Goal: Use online tool/utility: Utilize a website feature to perform a specific function

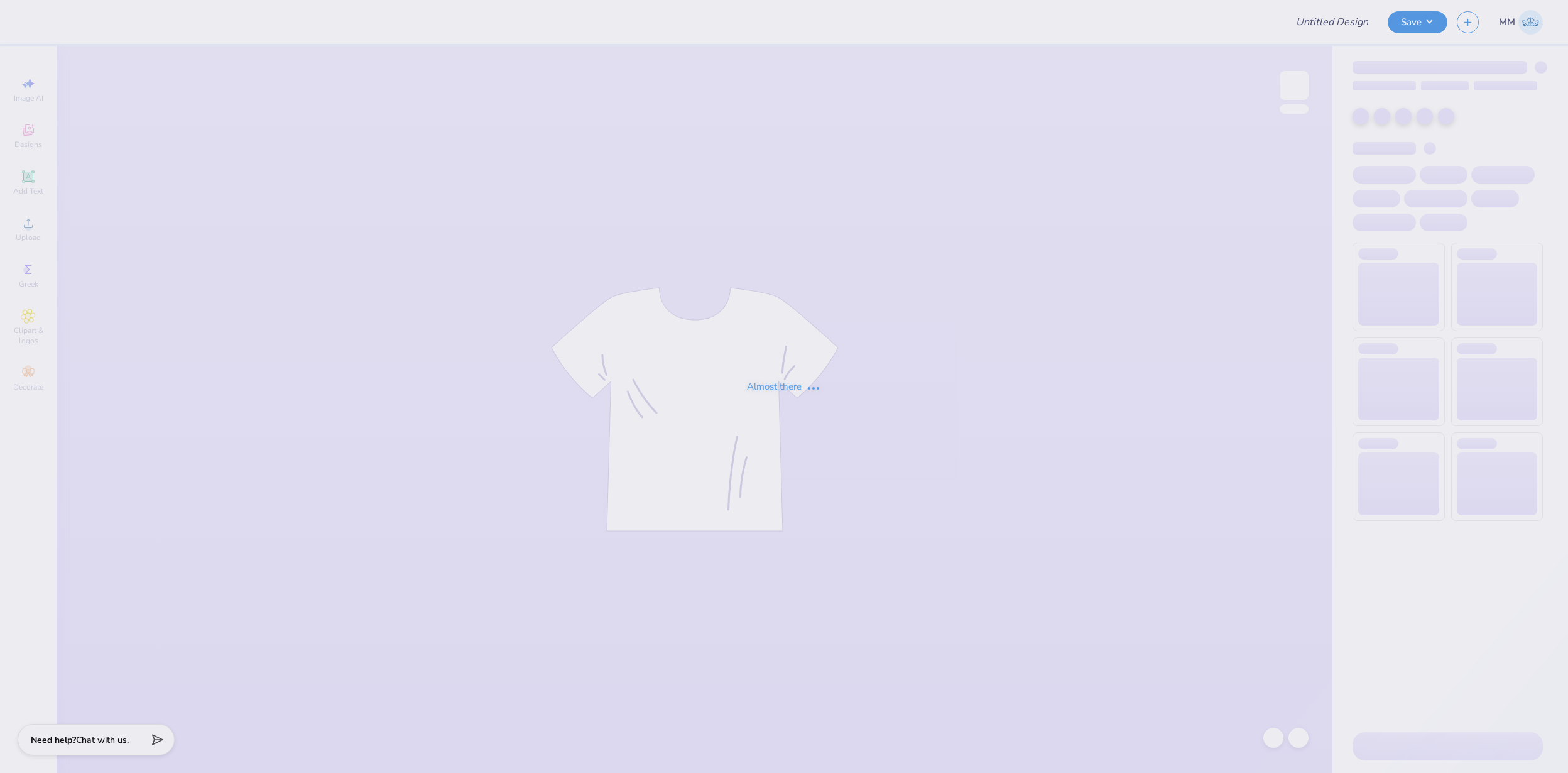
type input "FPS239516"
type input "FPS239520"
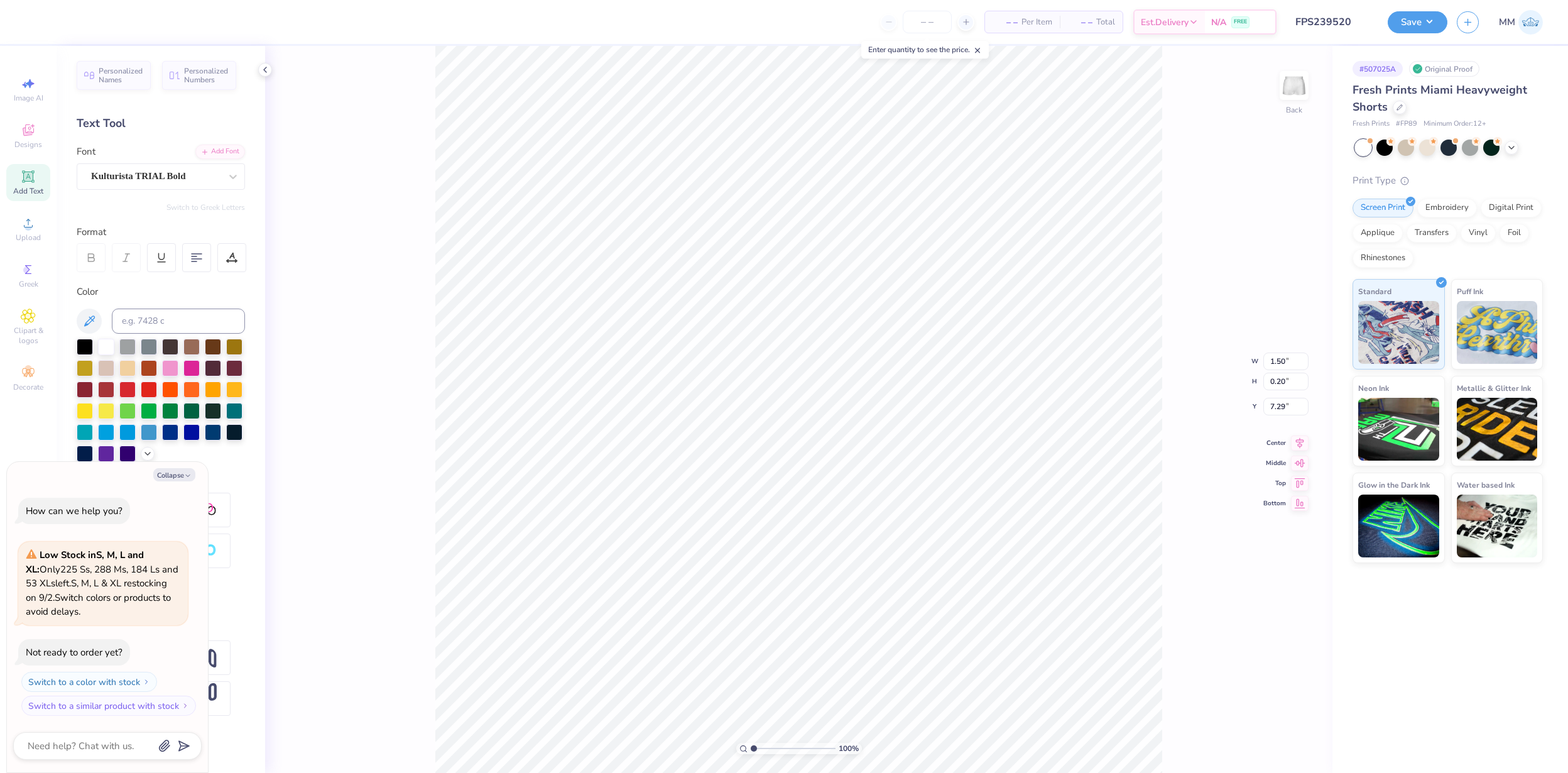
type textarea "x"
type input "9.39"
click at [1410, 17] on button "Save" at bounding box center [1417, 21] width 59 height 22
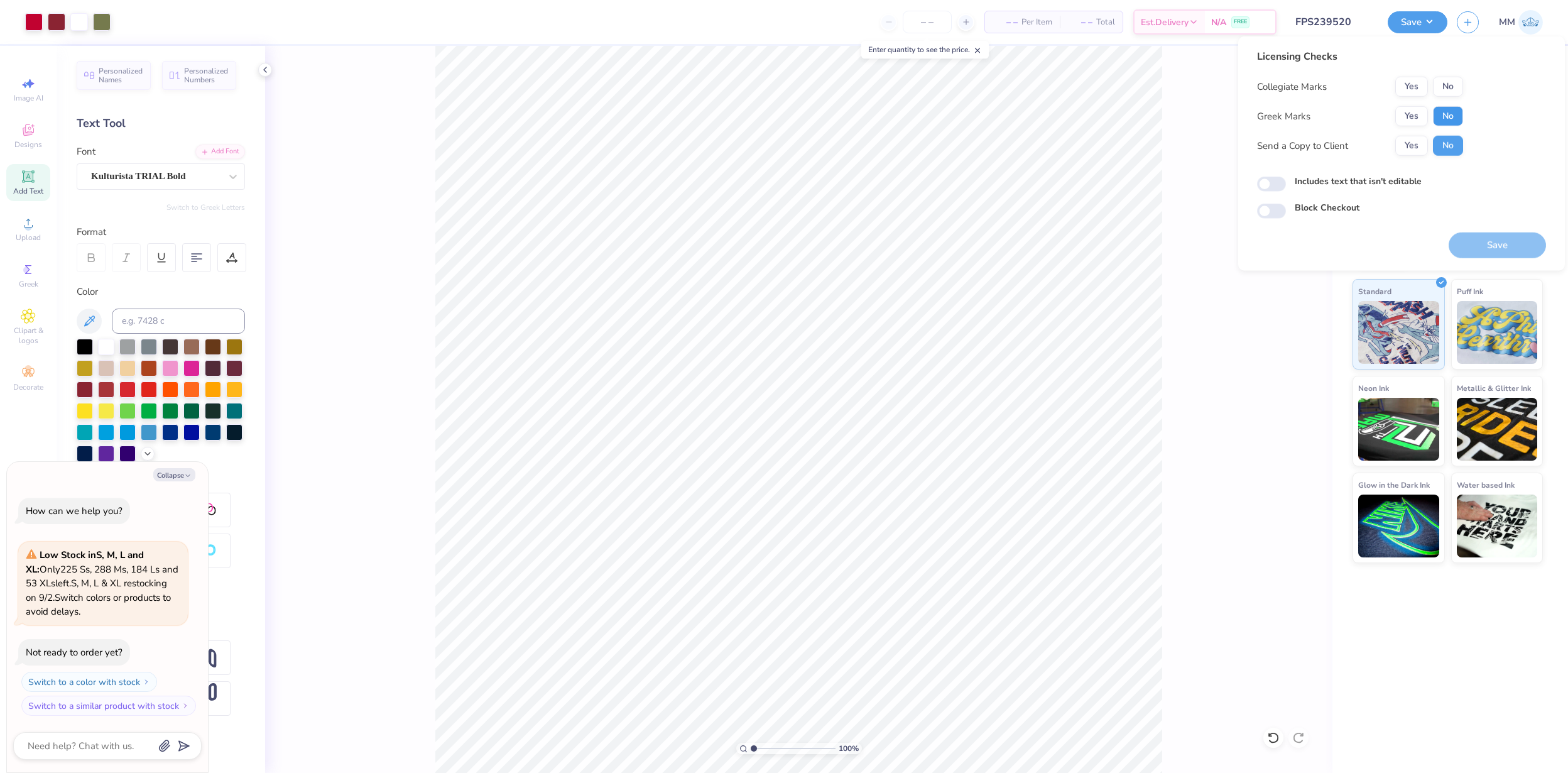
click at [1449, 117] on button "No" at bounding box center [1448, 116] width 30 height 20
click at [1449, 89] on button "No" at bounding box center [1448, 86] width 30 height 20
click at [1505, 248] on button "Save" at bounding box center [1497, 246] width 97 height 26
type textarea "x"
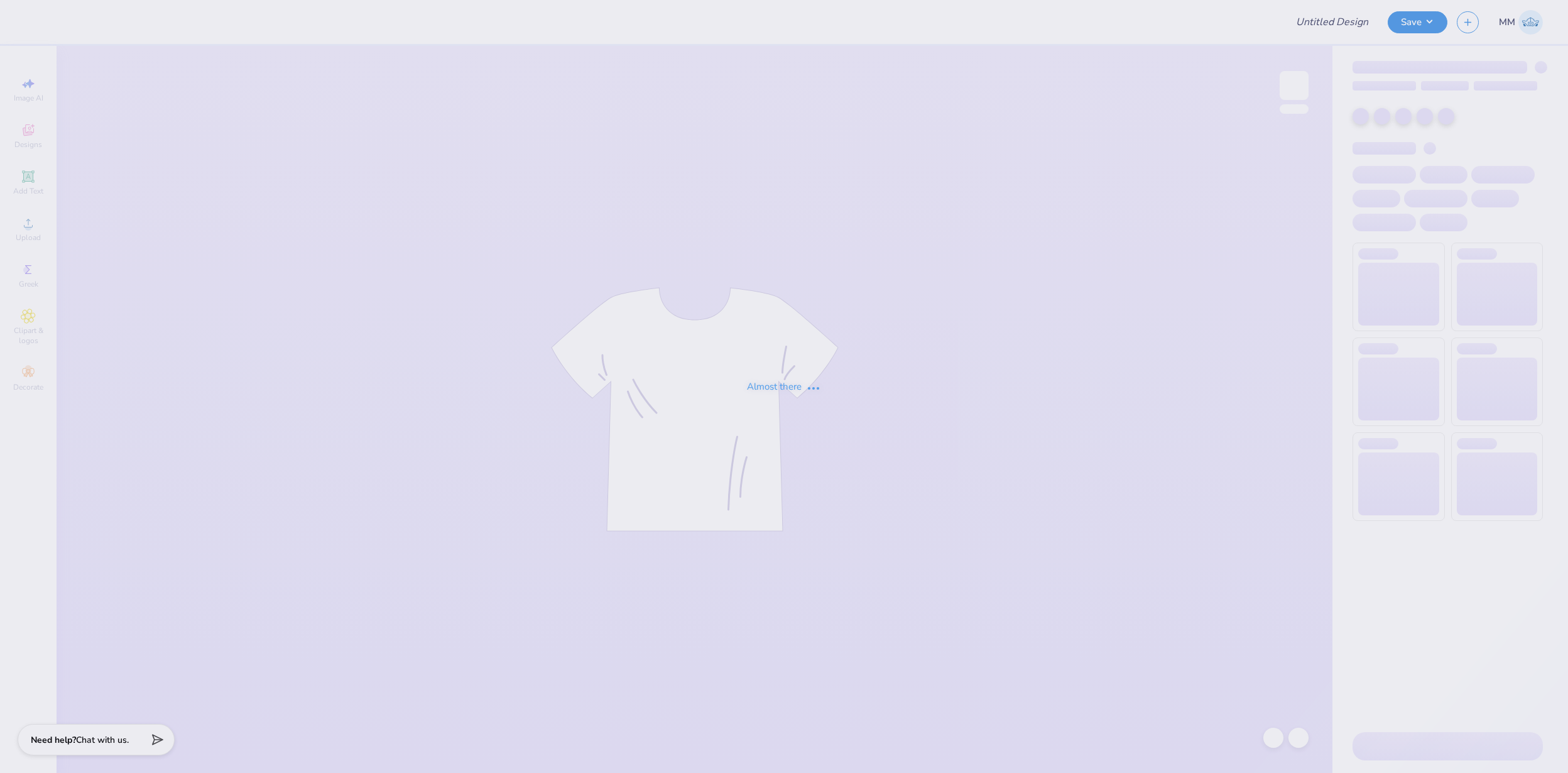
type input "FPS239517"
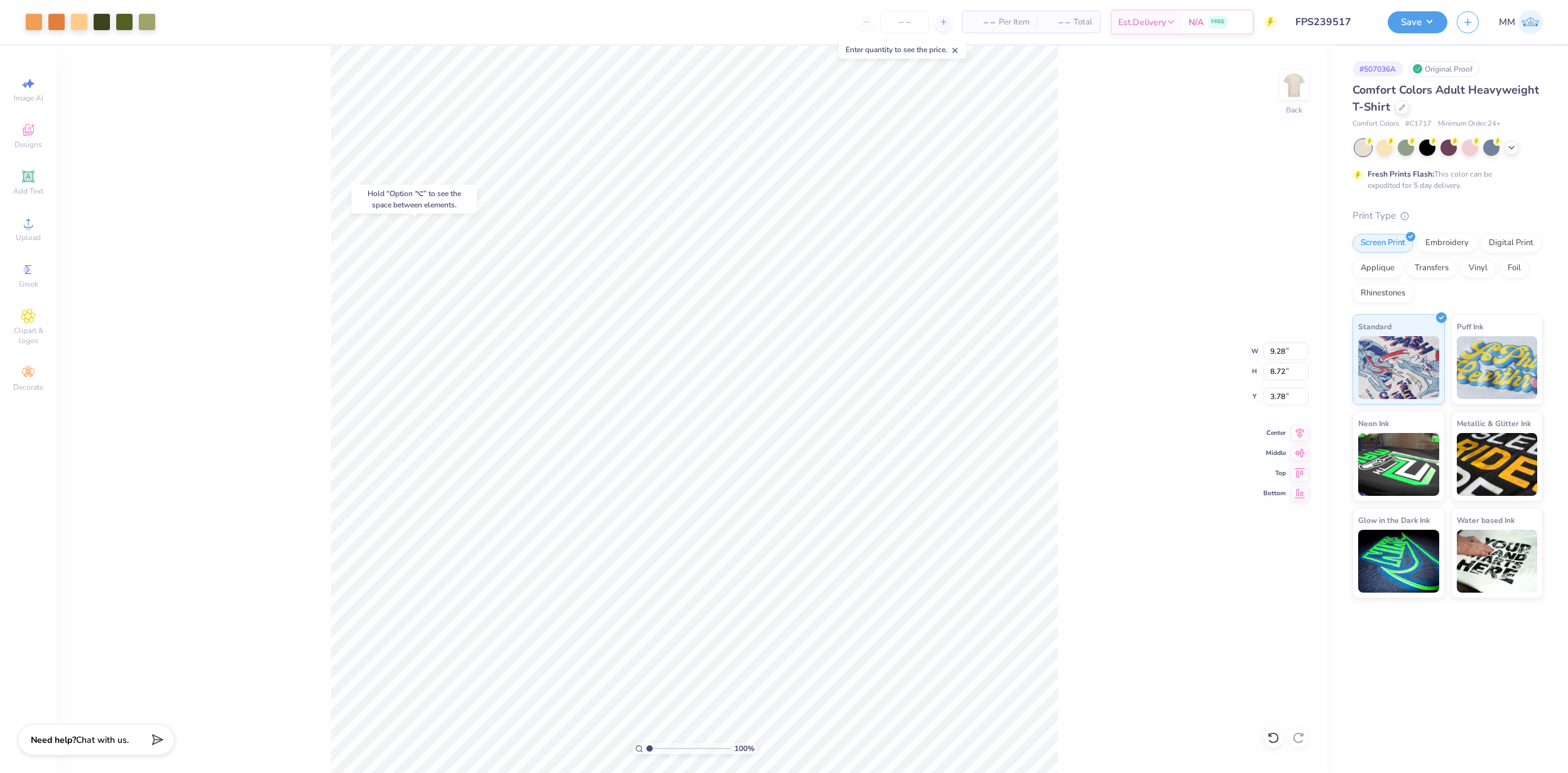
type input "3.78"
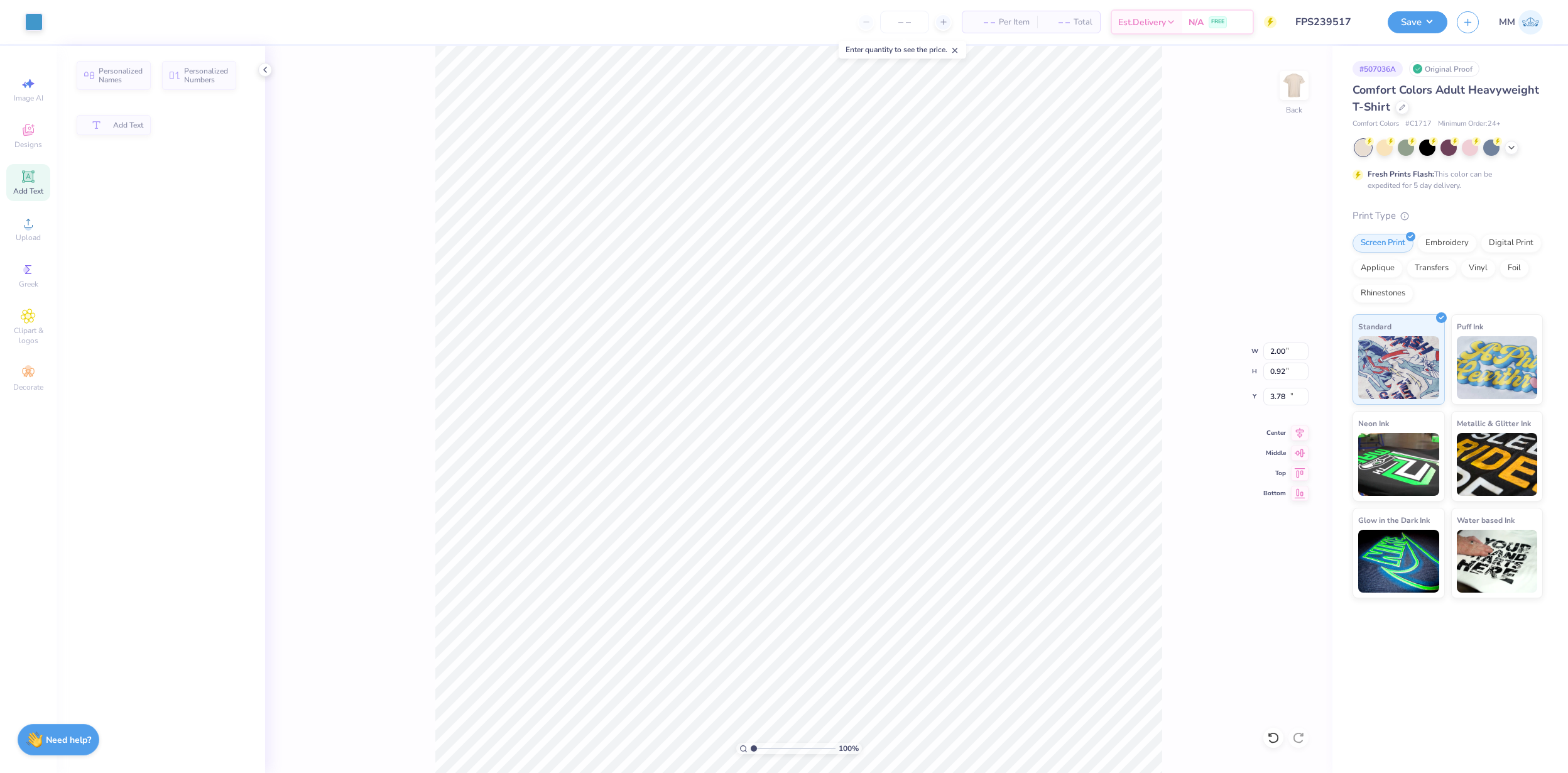
type input "2.00"
type input "0.92"
type input "10.38"
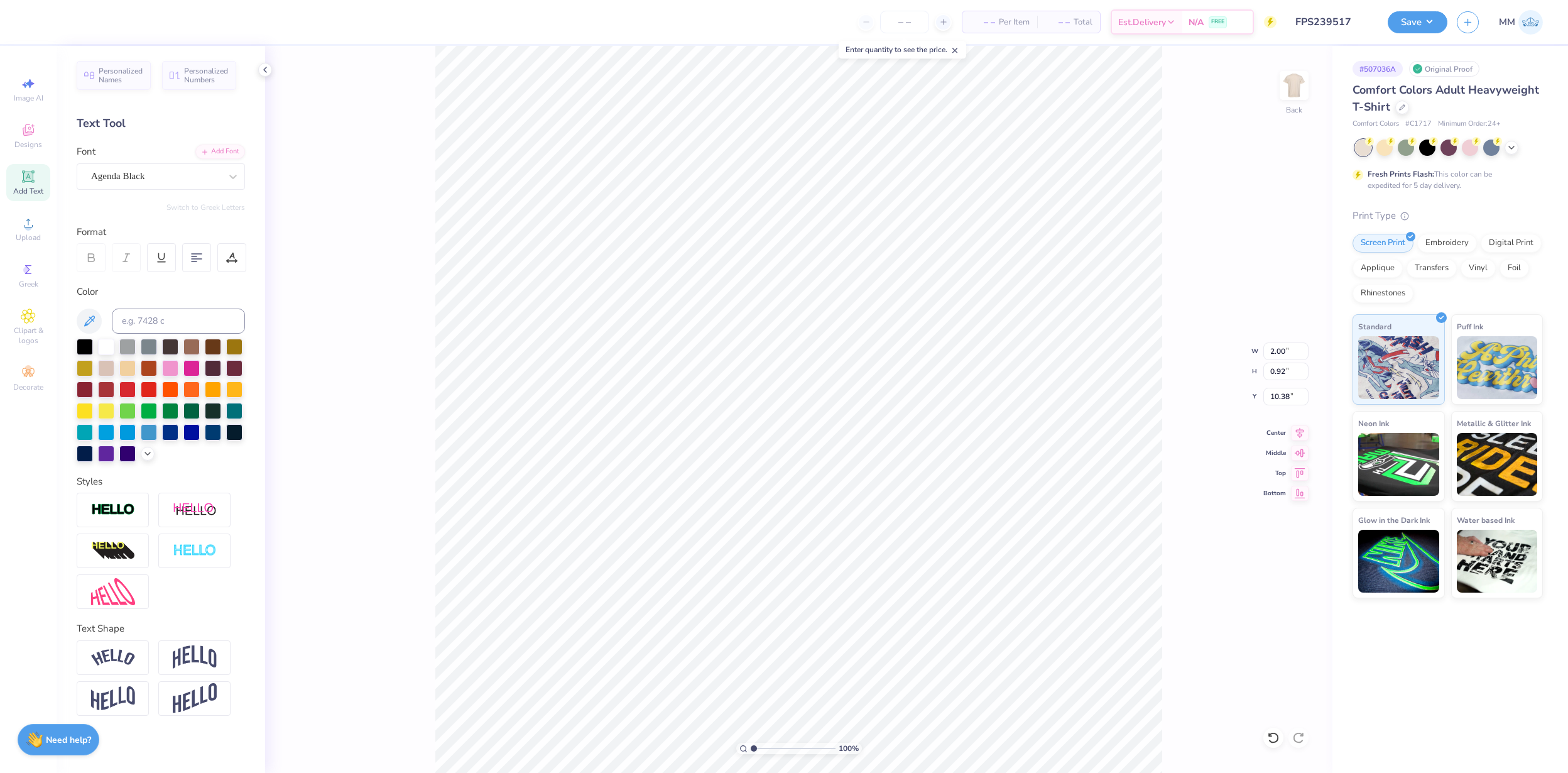
type input "4.03"
type input "2.03"
type input "5.37"
type input "5.22"
type input "8.15"
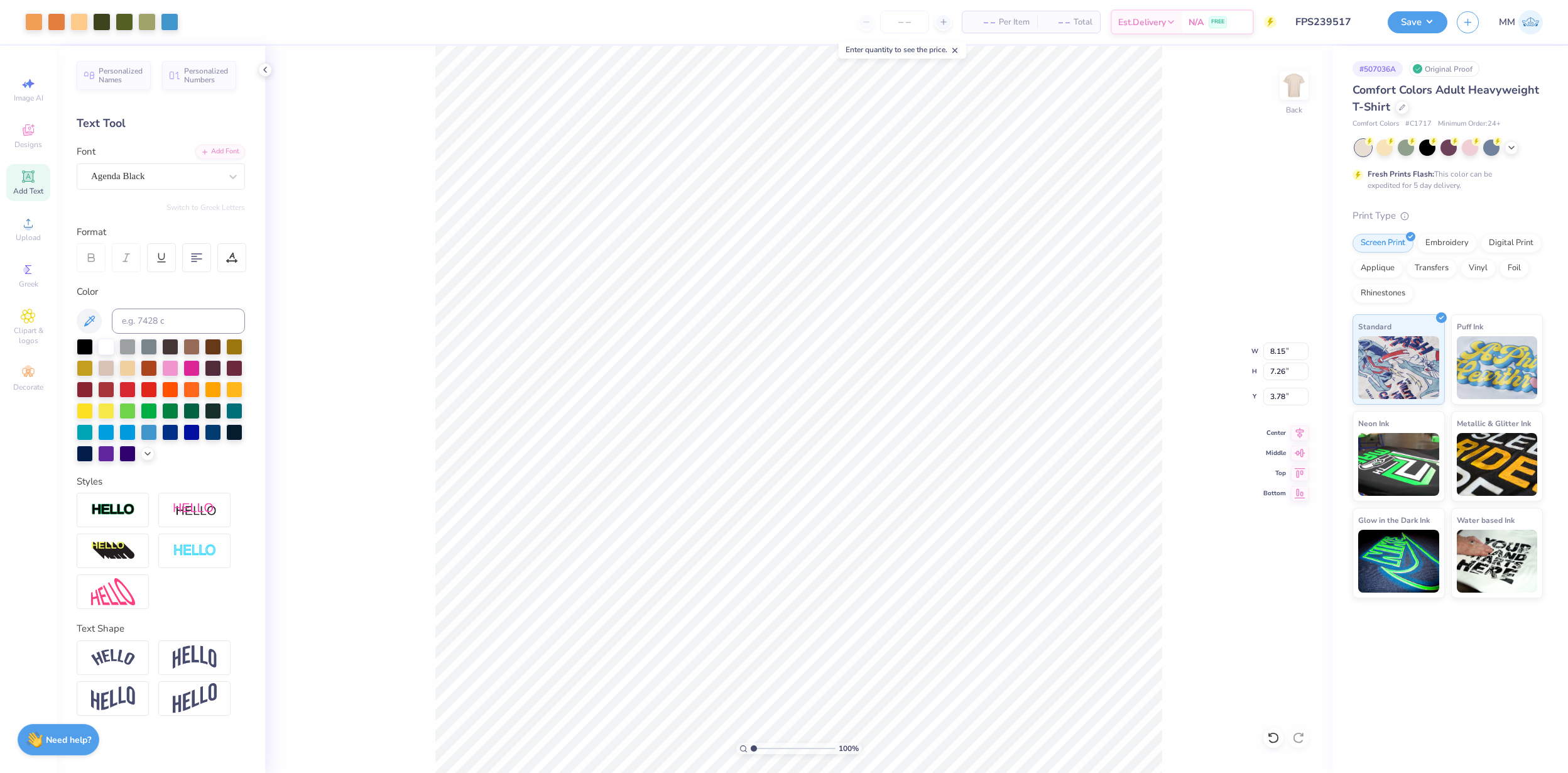
type input "7.26"
type input "3.68"
click at [1511, 147] on polyline at bounding box center [1511, 146] width 5 height 2
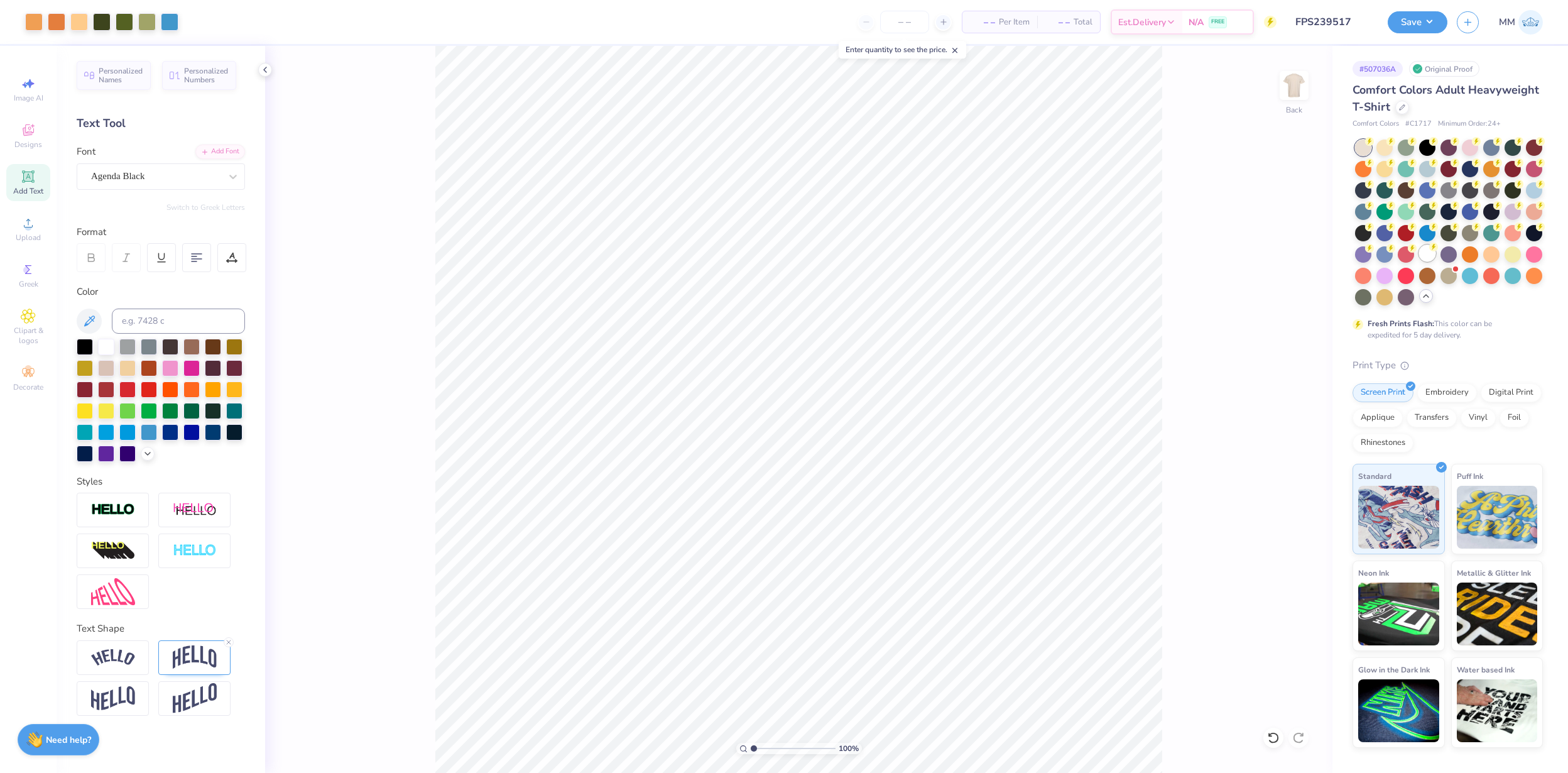
click at [1422, 254] on div at bounding box center [1427, 253] width 17 height 17
click at [1429, 18] on button "Save" at bounding box center [1417, 21] width 59 height 22
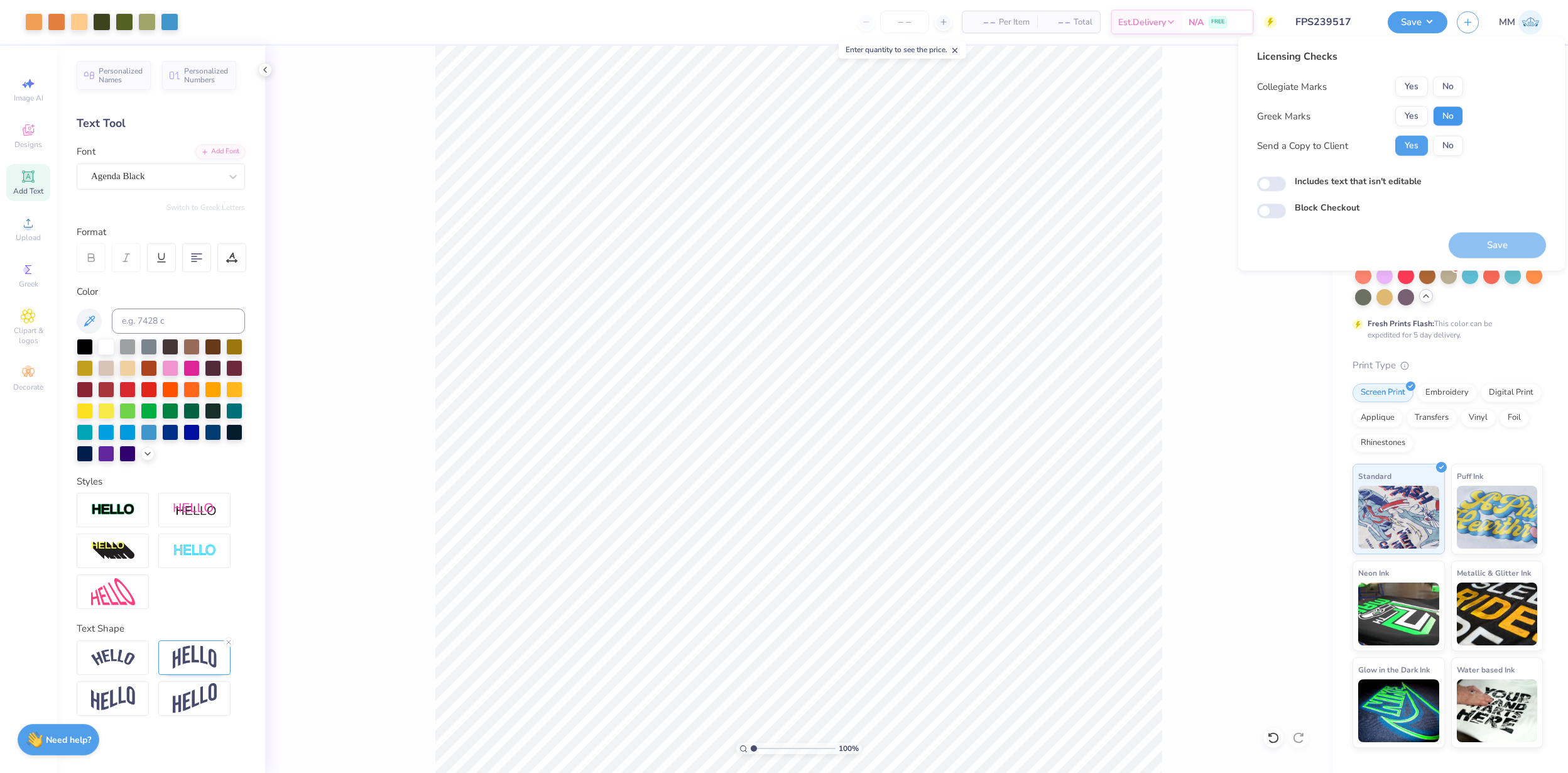
click at [1448, 113] on button "No" at bounding box center [1448, 116] width 30 height 20
click at [1448, 89] on button "No" at bounding box center [1448, 86] width 30 height 20
click at [1484, 247] on button "Save" at bounding box center [1497, 246] width 97 height 26
